Goal: Information Seeking & Learning: Compare options

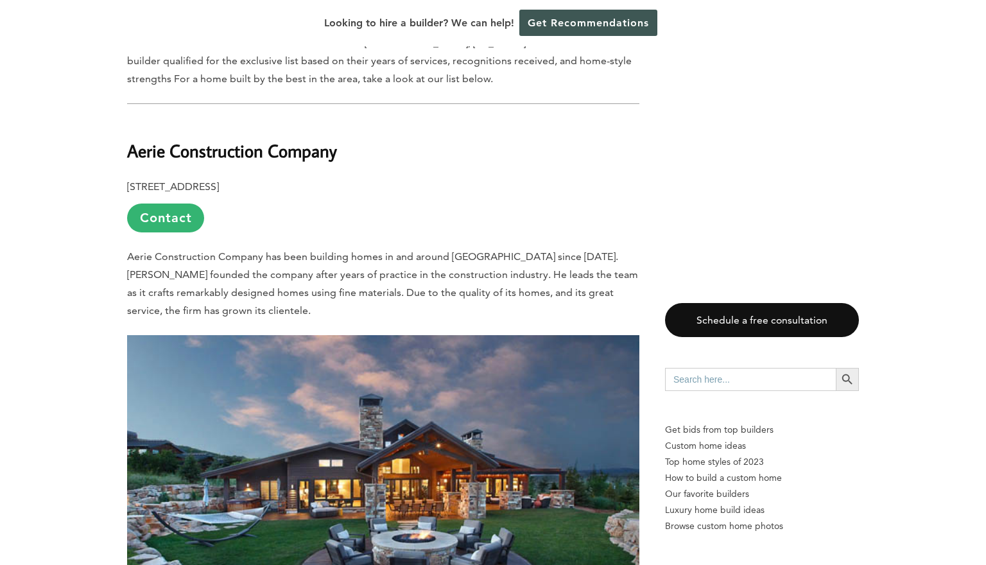
scroll to position [770, 0]
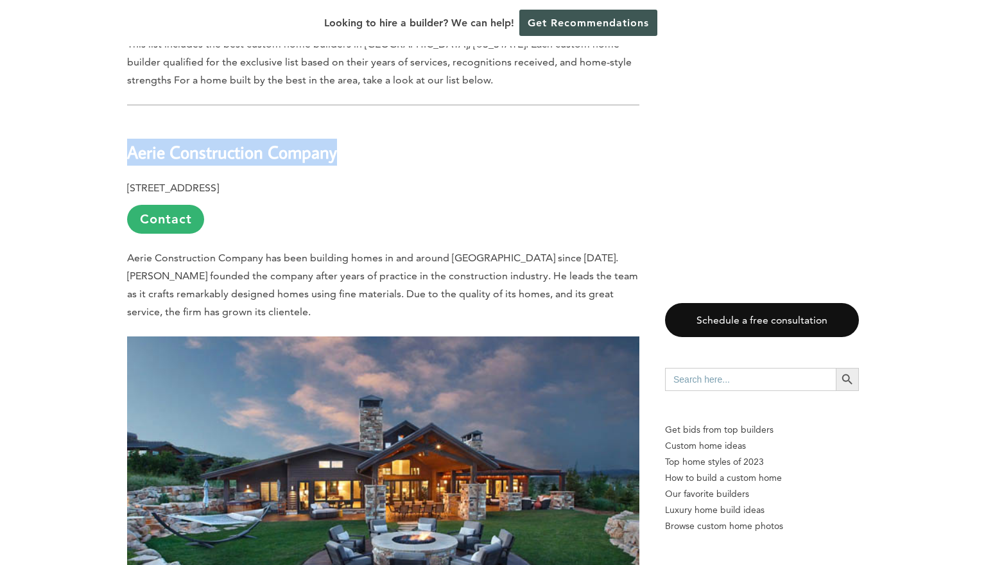
drag, startPoint x: 128, startPoint y: 121, endPoint x: 354, endPoint y: 114, distance: 225.5
click at [354, 121] on h2 "Aerie Construction Company" at bounding box center [383, 143] width 512 height 44
copy b "Aerie Construction Company"
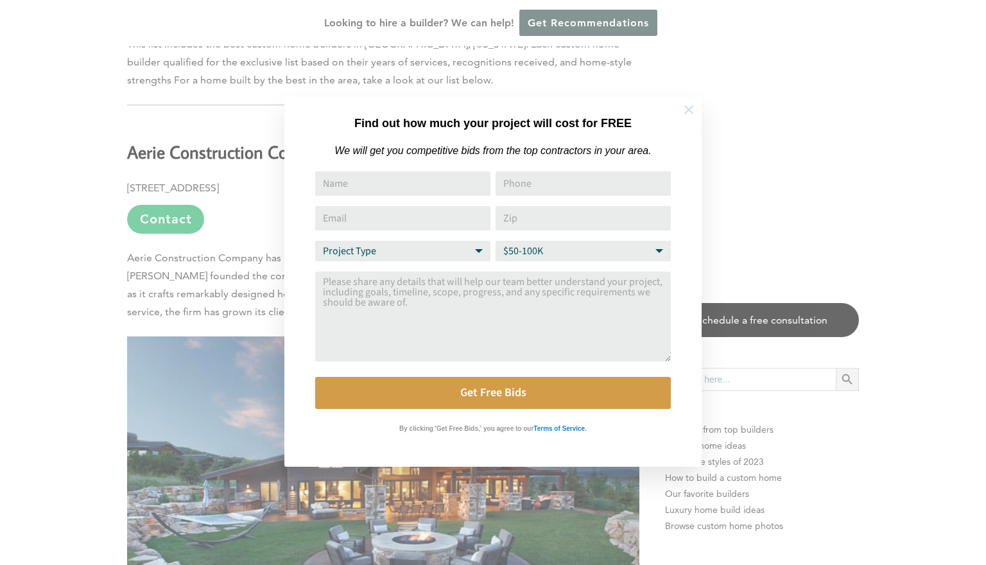
click at [689, 108] on icon at bounding box center [689, 110] width 14 height 14
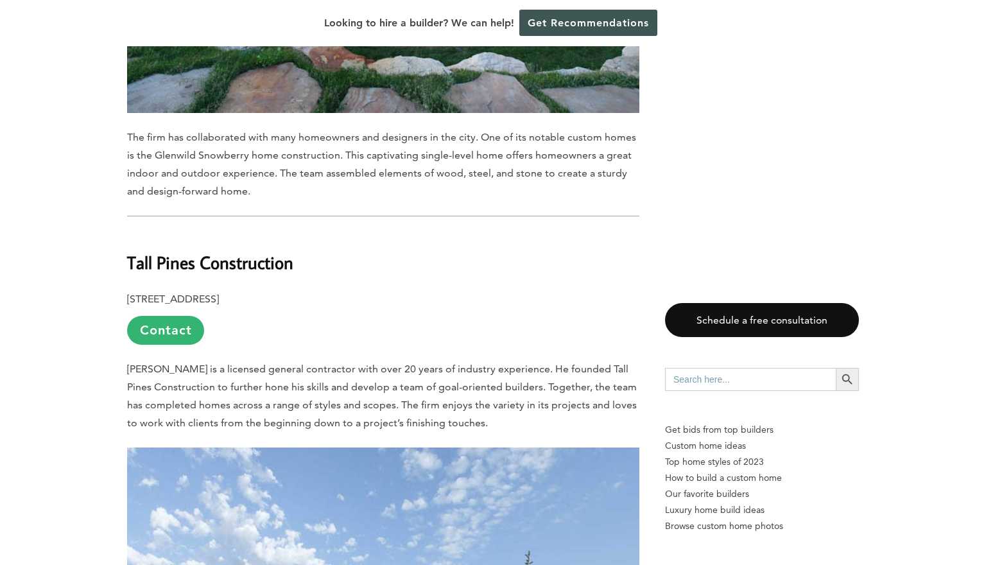
scroll to position [1341, 0]
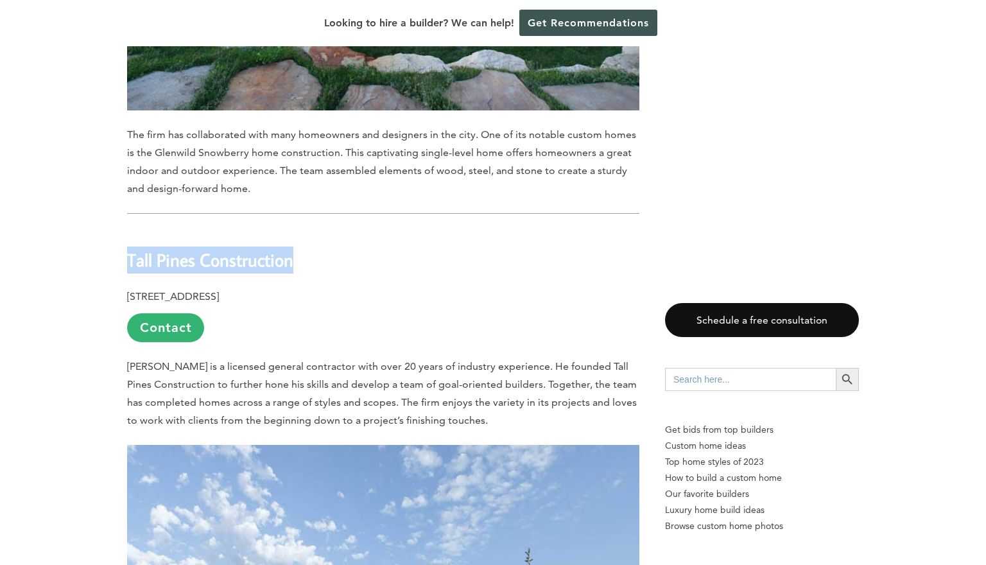
drag, startPoint x: 128, startPoint y: 227, endPoint x: 308, endPoint y: 228, distance: 179.8
click at [308, 229] on h2 "Tall Pines Construction" at bounding box center [383, 251] width 512 height 44
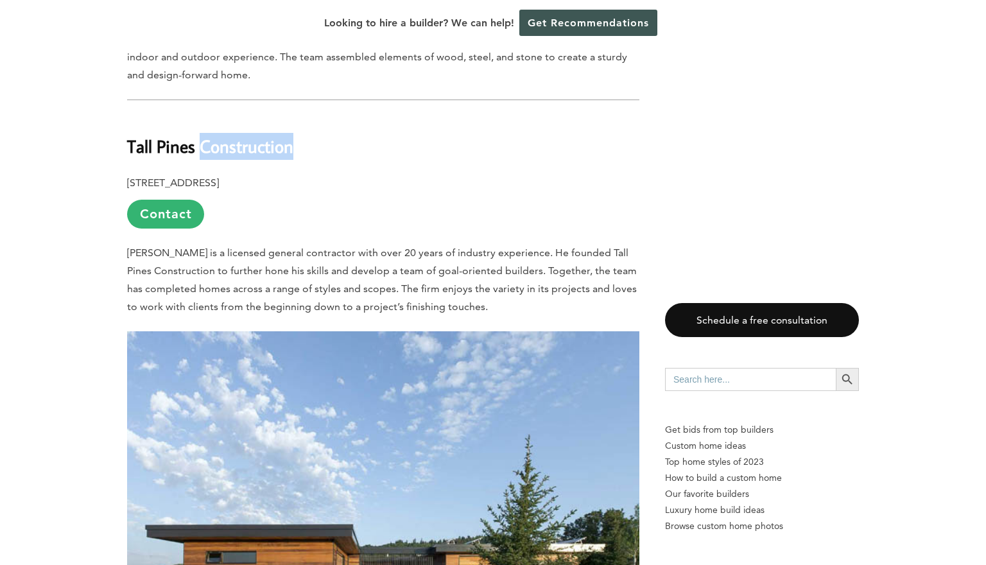
scroll to position [1462, 0]
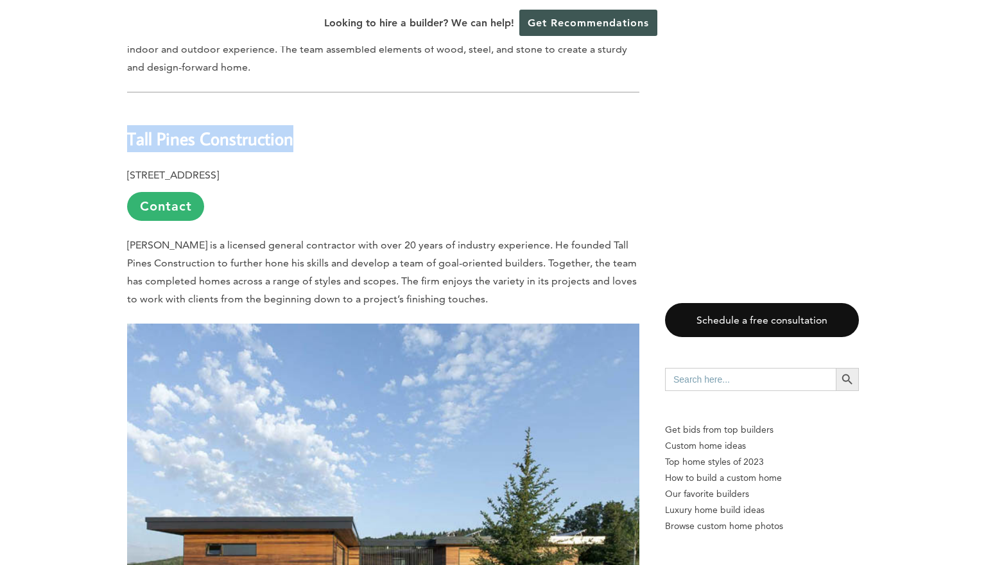
drag, startPoint x: 128, startPoint y: 107, endPoint x: 301, endPoint y: 110, distance: 173.4
click at [293, 127] on b "Tall Pines Construction" at bounding box center [210, 138] width 166 height 22
copy b "Tall Pines Construction"
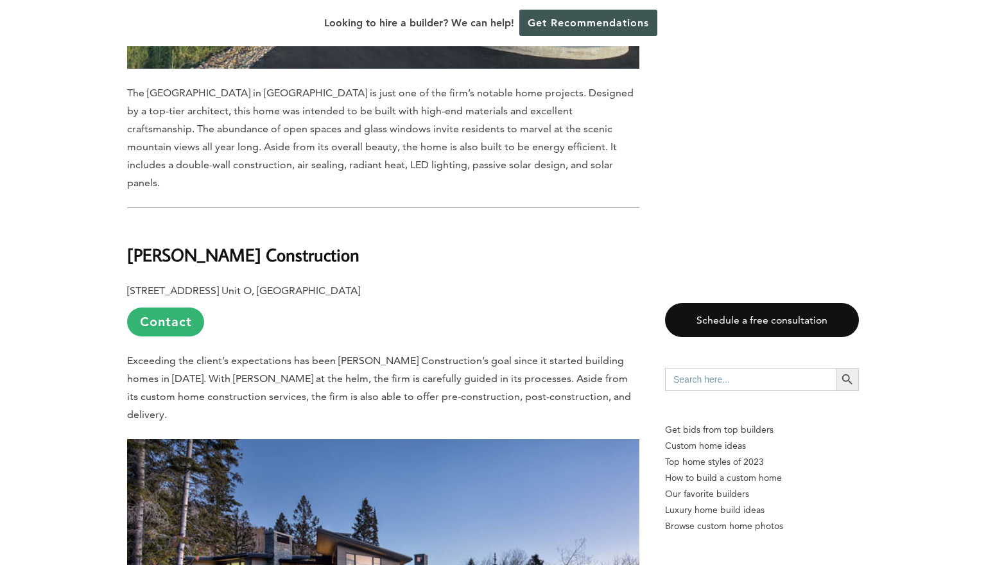
scroll to position [2138, 0]
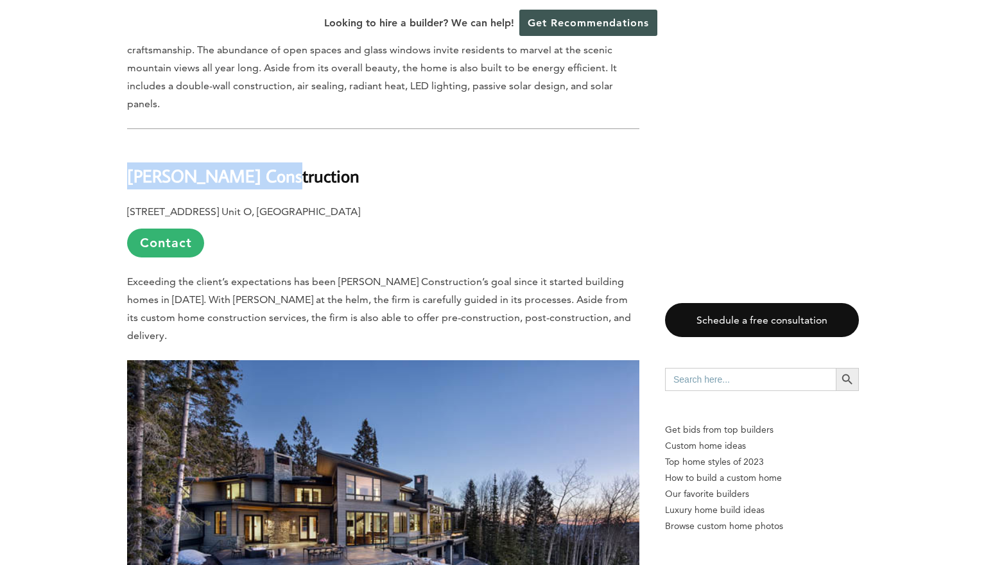
drag, startPoint x: 129, startPoint y: 125, endPoint x: 277, endPoint y: 118, distance: 147.8
click at [277, 144] on h2 "[PERSON_NAME] Construction" at bounding box center [383, 166] width 512 height 44
copy b "[PERSON_NAME] Construction"
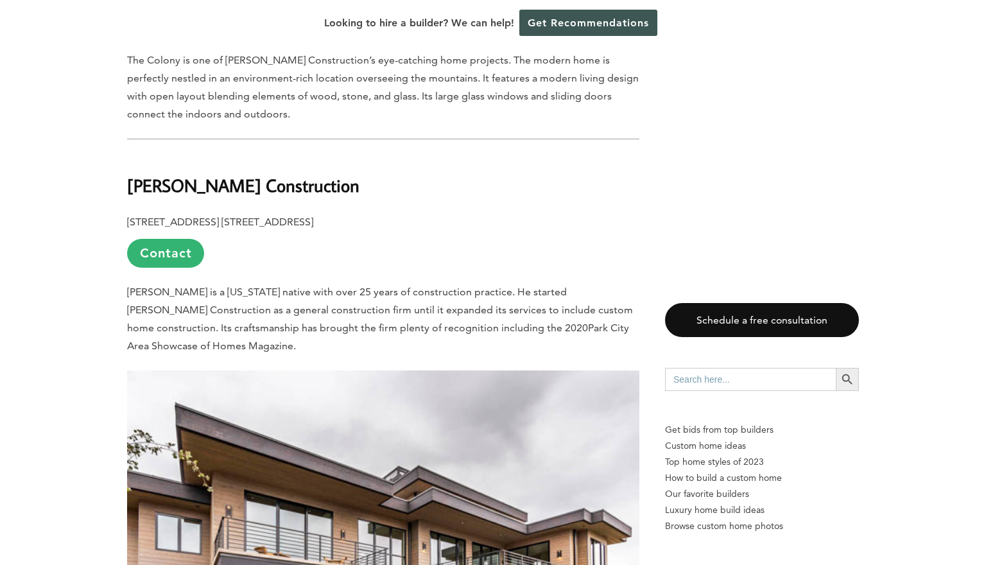
scroll to position [2784, 0]
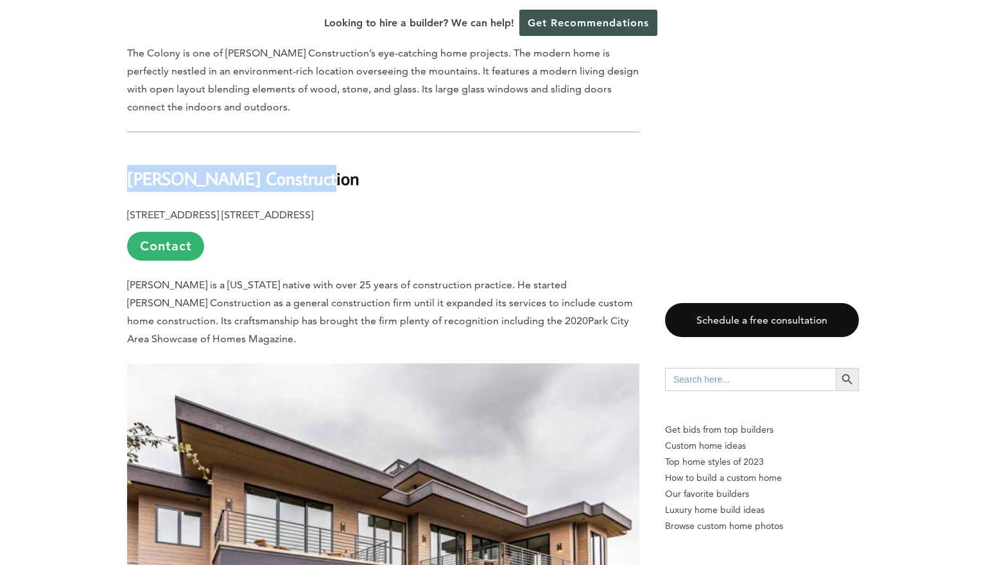
drag, startPoint x: 130, startPoint y: 111, endPoint x: 326, endPoint y: 121, distance: 196.7
click at [326, 148] on h2 "[PERSON_NAME] Construction" at bounding box center [383, 170] width 512 height 44
copy b "[PERSON_NAME] Construction"
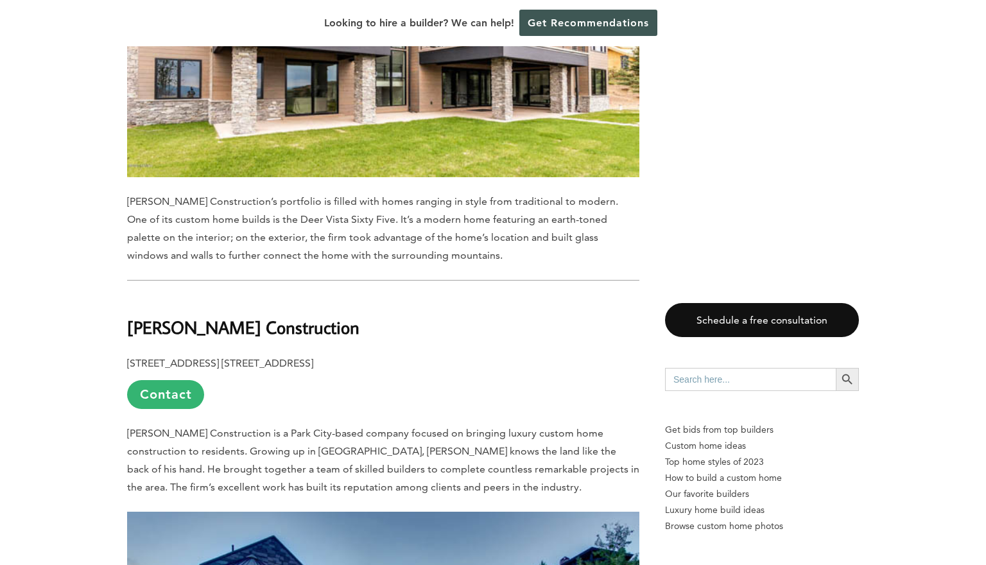
scroll to position [3358, 0]
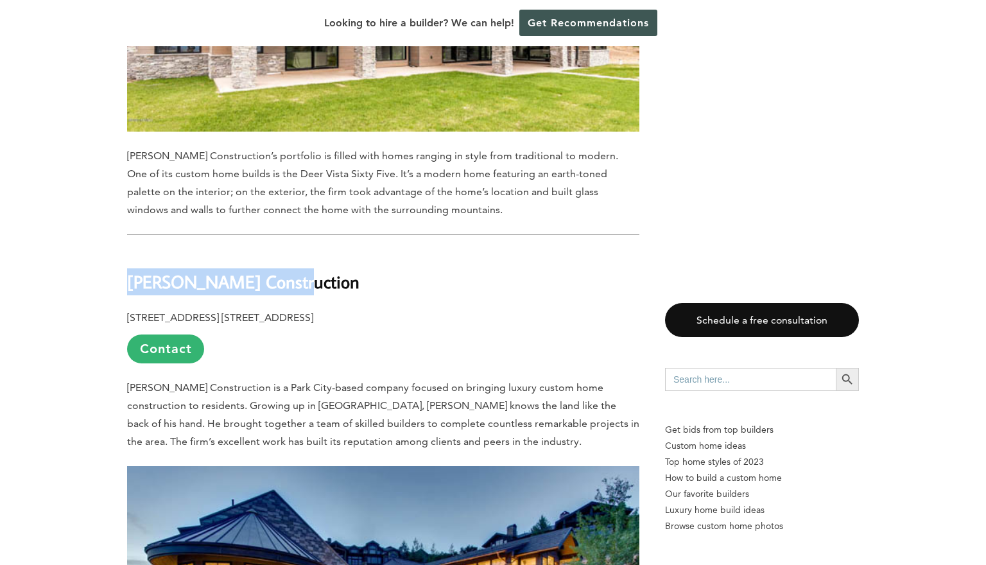
drag, startPoint x: 130, startPoint y: 212, endPoint x: 299, endPoint y: 212, distance: 169.5
click at [299, 250] on h2 "[PERSON_NAME] Construction" at bounding box center [383, 272] width 512 height 44
copy b "[PERSON_NAME] Construction"
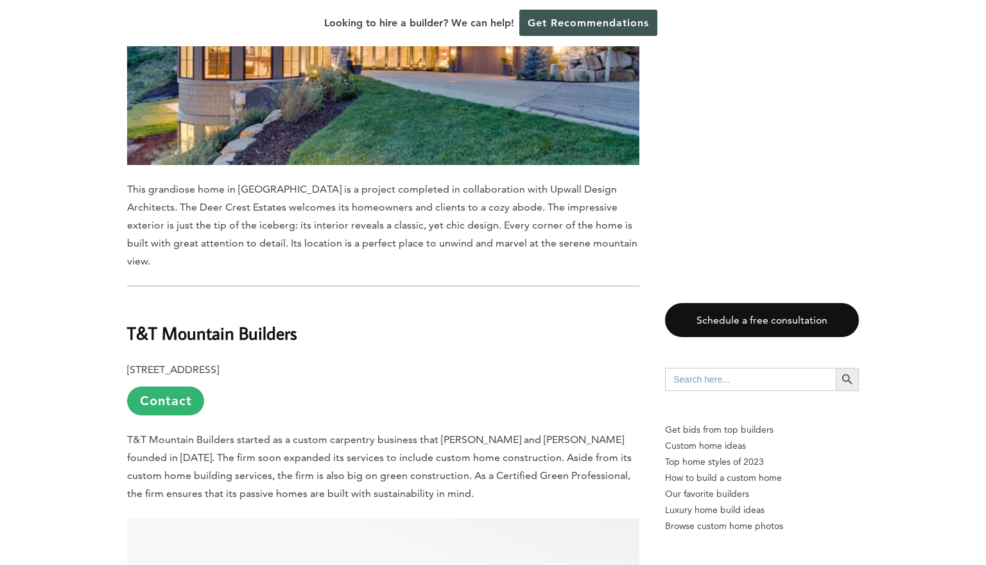
scroll to position [3919, 0]
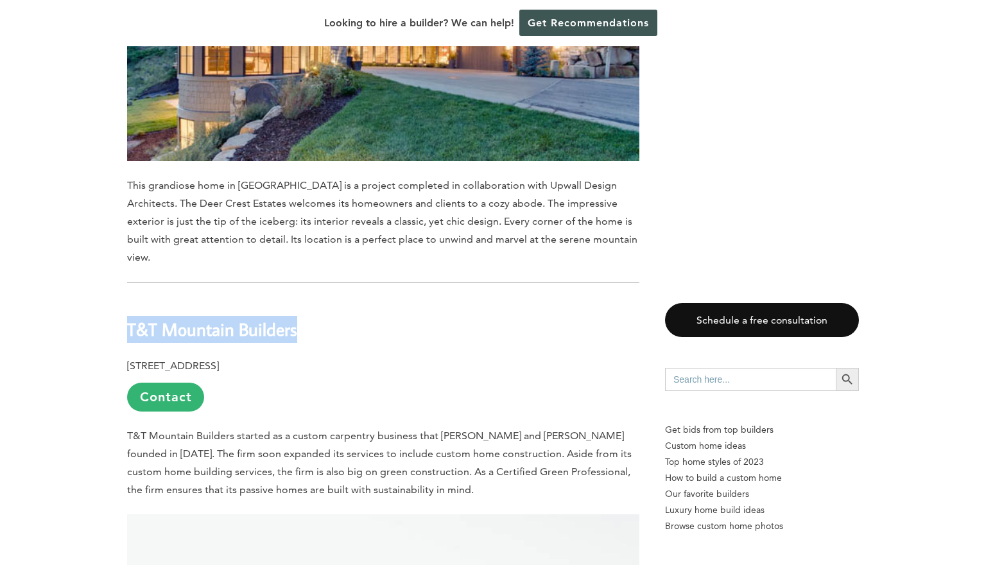
drag, startPoint x: 128, startPoint y: 243, endPoint x: 304, endPoint y: 247, distance: 176.6
click at [297, 318] on b "T&T Mountain Builders" at bounding box center [212, 329] width 170 height 22
copy b "T&T Mountain Builders"
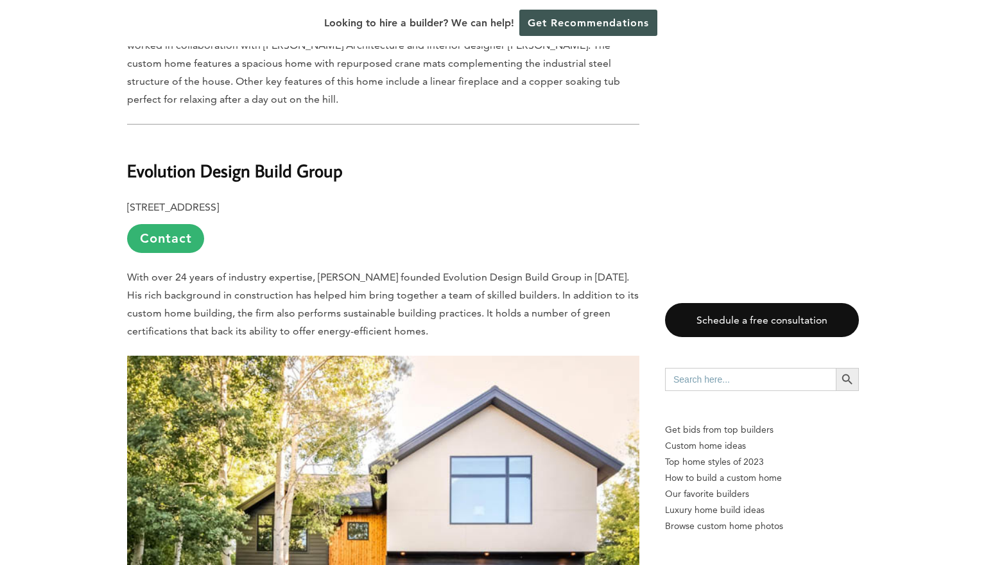
scroll to position [5425, 0]
drag, startPoint x: 129, startPoint y: 60, endPoint x: 367, endPoint y: 68, distance: 238.3
click at [367, 140] on h2 "Evolution Design Build Group" at bounding box center [383, 162] width 512 height 44
copy b "Evolution Design Build Group"
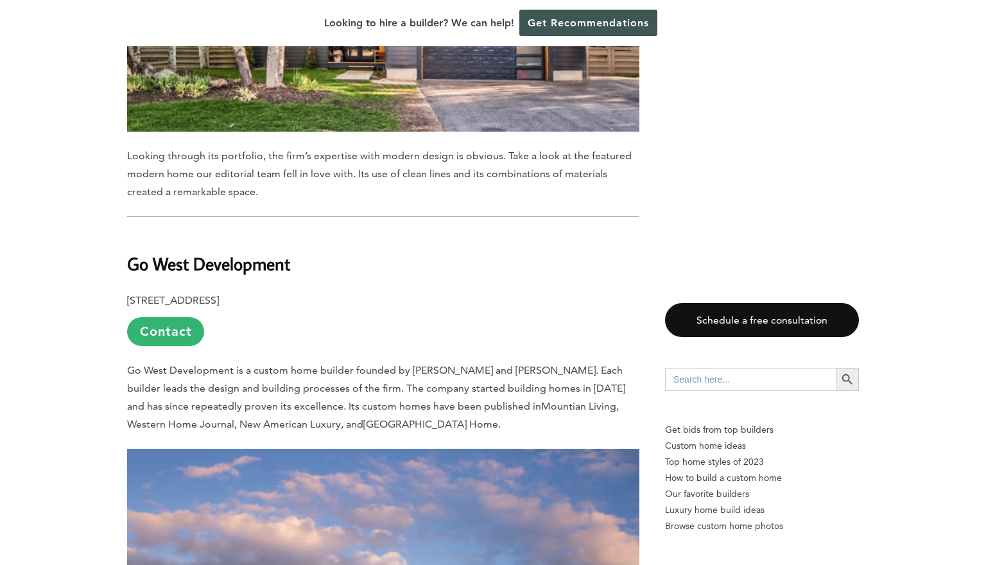
scroll to position [5992, 0]
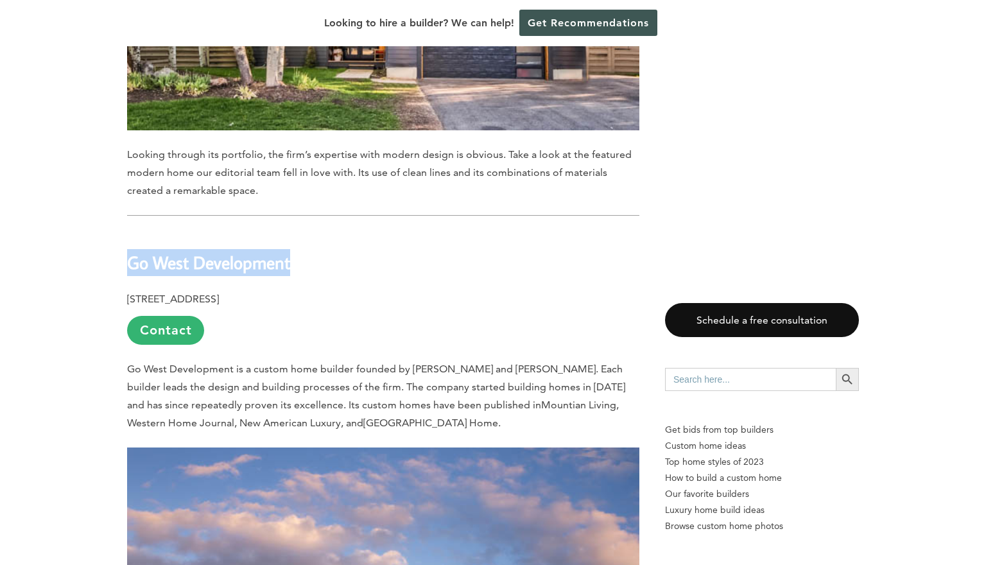
drag, startPoint x: 129, startPoint y: 157, endPoint x: 302, endPoint y: 156, distance: 173.3
click at [302, 231] on h2 "Go West Development" at bounding box center [383, 253] width 512 height 44
copy b "Go West Development"
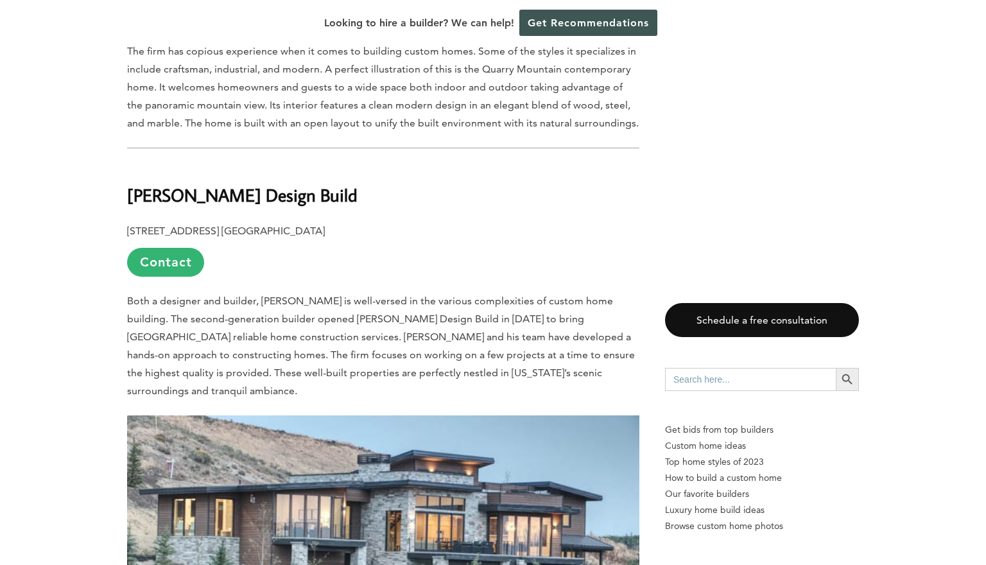
scroll to position [6749, 0]
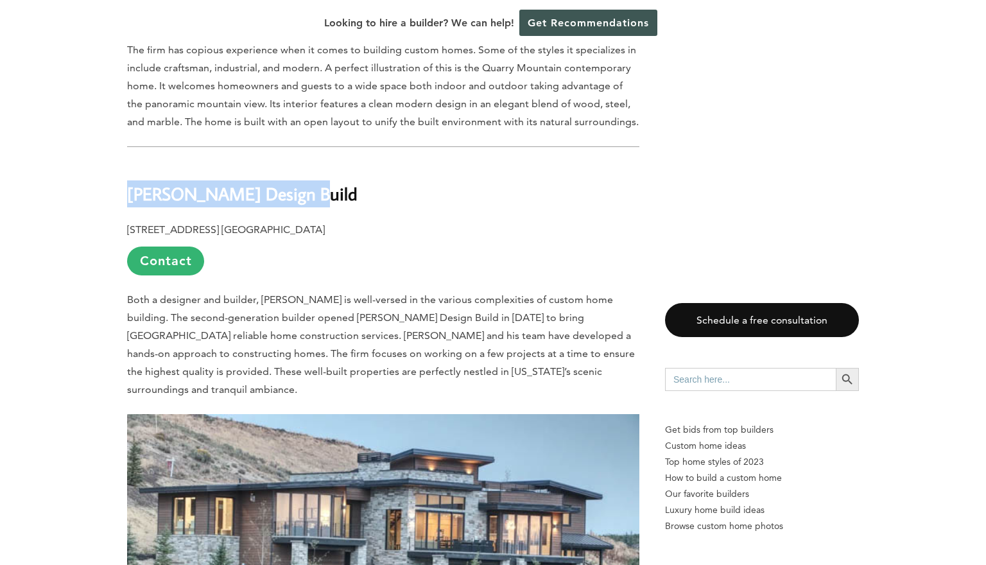
drag, startPoint x: 130, startPoint y: 85, endPoint x: 306, endPoint y: 89, distance: 175.3
click at [306, 182] on b "[PERSON_NAME] Design Build" at bounding box center [242, 193] width 230 height 22
copy b "[PERSON_NAME] Design Build"
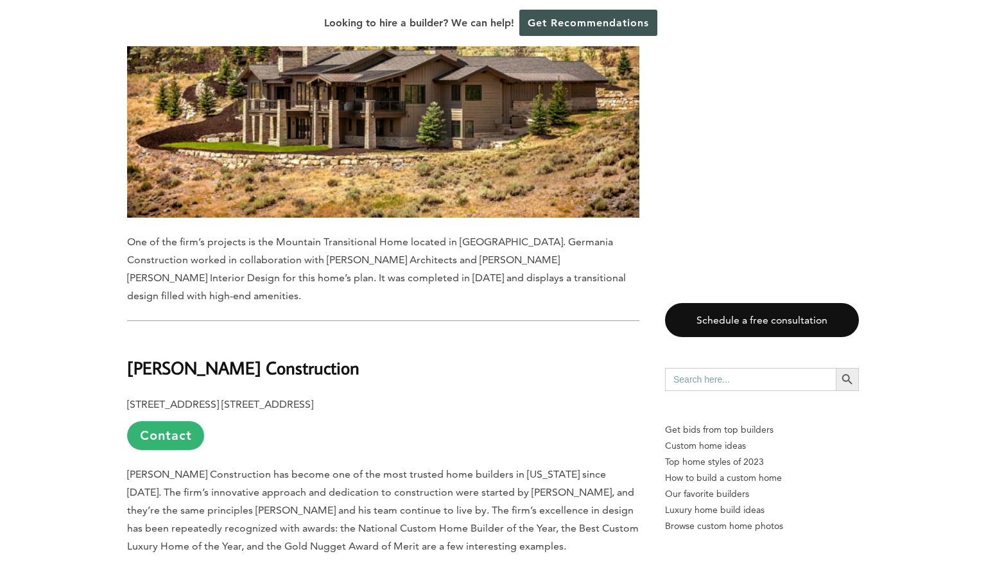
scroll to position [7985, 0]
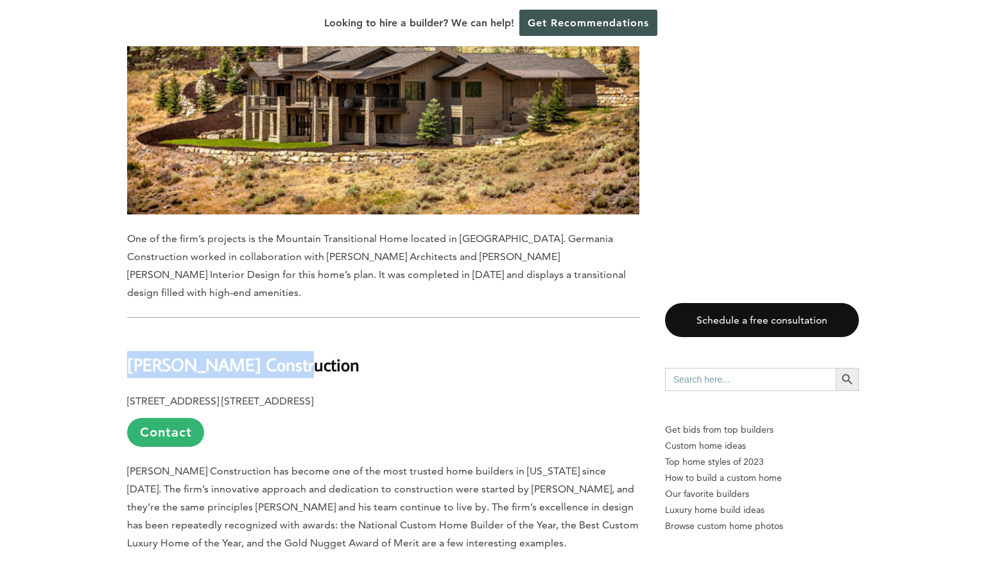
drag, startPoint x: 130, startPoint y: 217, endPoint x: 295, endPoint y: 225, distance: 164.5
click at [295, 353] on b "[PERSON_NAME] Construction" at bounding box center [243, 364] width 232 height 22
copy b "[PERSON_NAME] Construction"
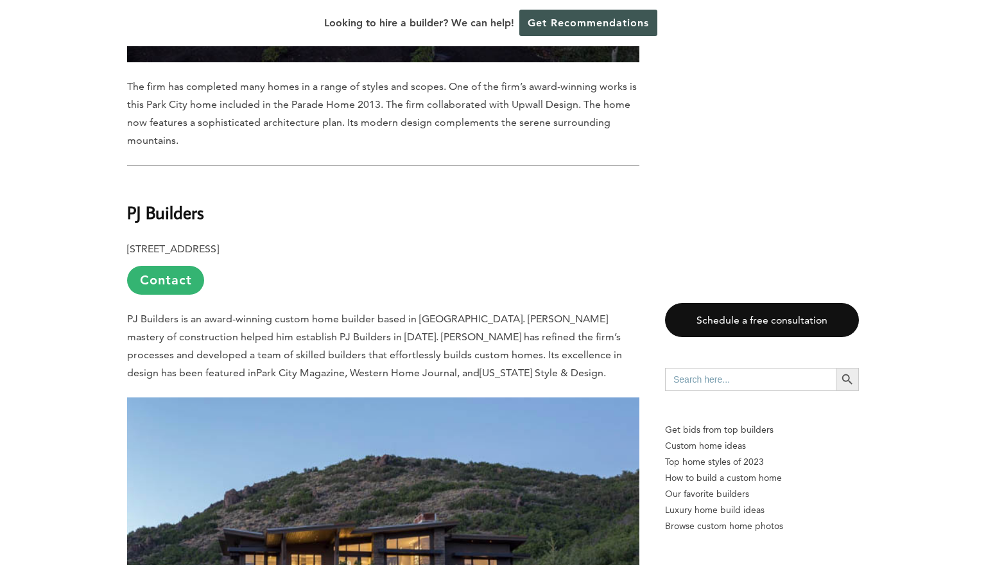
scroll to position [8869, 0]
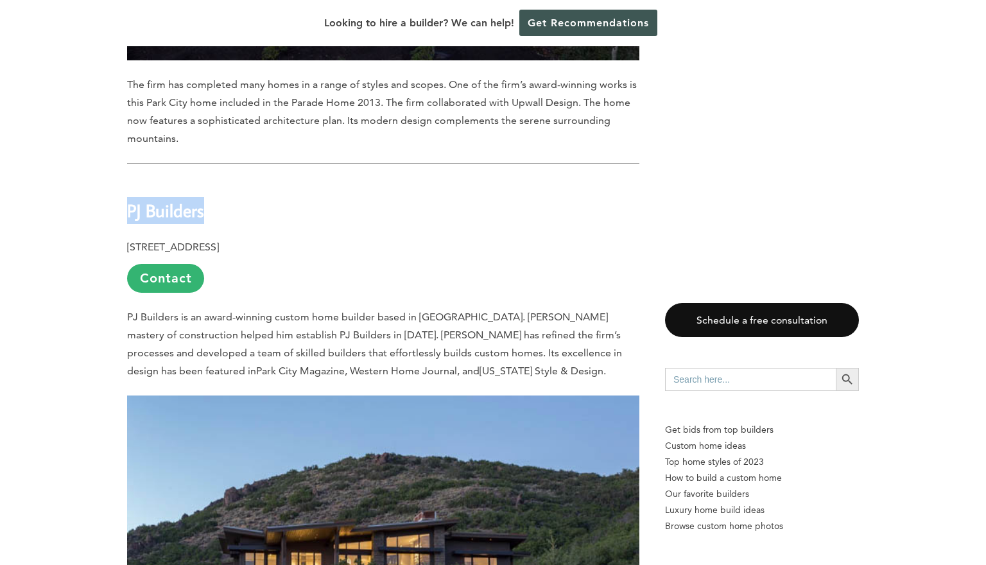
drag, startPoint x: 130, startPoint y: 64, endPoint x: 208, endPoint y: 67, distance: 78.4
click at [204, 199] on b "PJ Builders" at bounding box center [165, 210] width 77 height 22
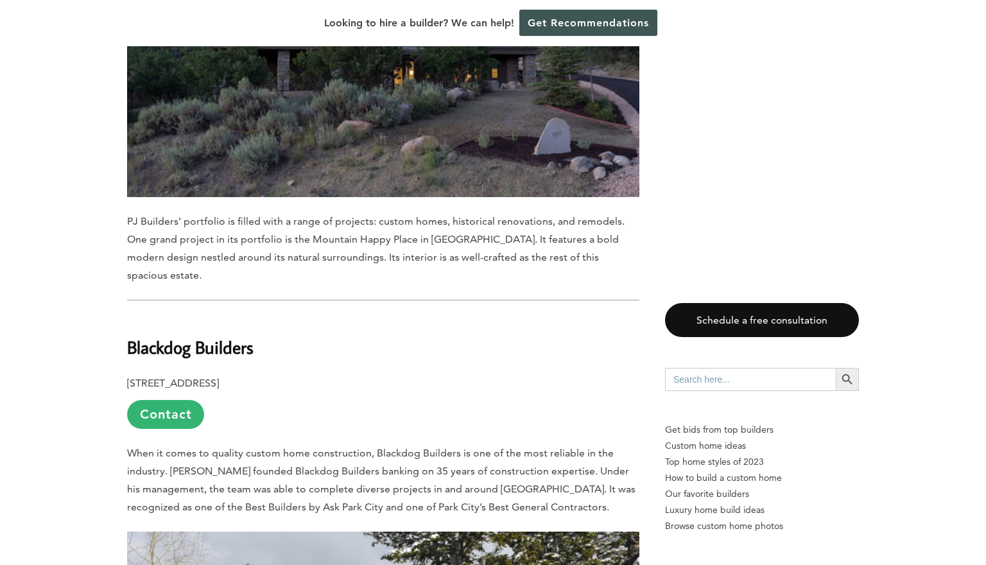
scroll to position [9415, 0]
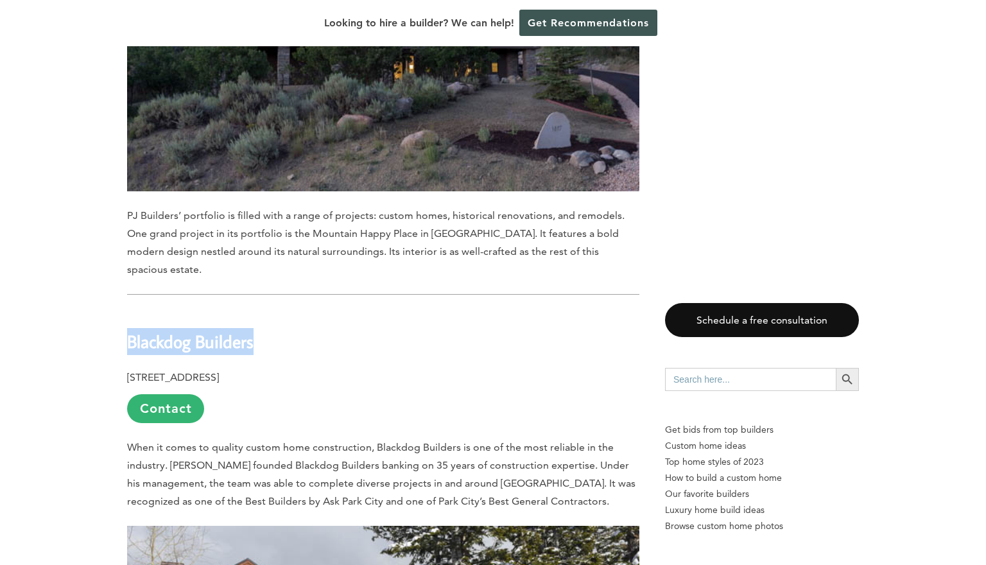
drag, startPoint x: 127, startPoint y: 178, endPoint x: 261, endPoint y: 182, distance: 134.3
click at [254, 330] on b "Blackdog Builders" at bounding box center [190, 341] width 126 height 22
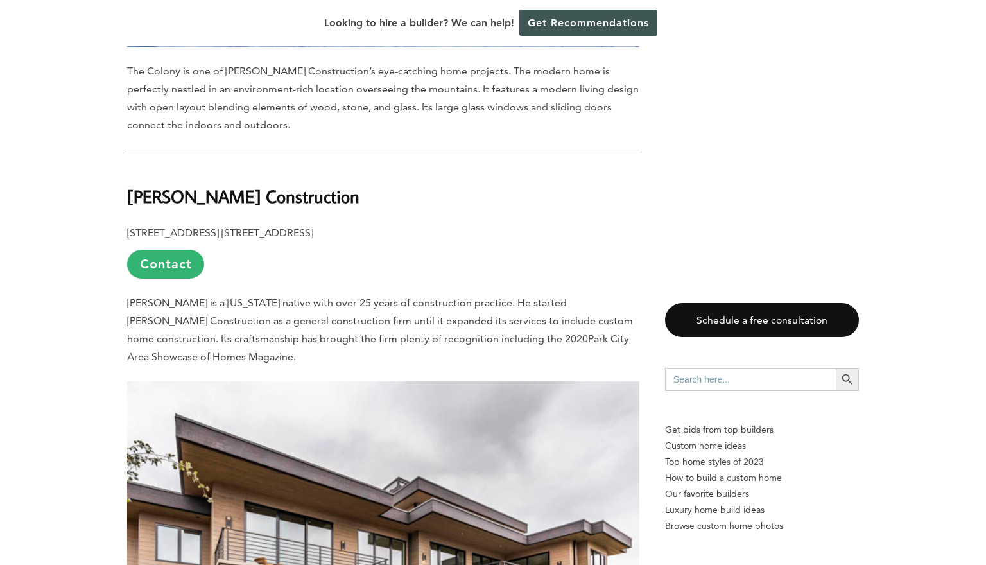
scroll to position [2767, 0]
click at [739, 431] on p "Get bids from top builders" at bounding box center [762, 430] width 194 height 16
